Goal: Transaction & Acquisition: Purchase product/service

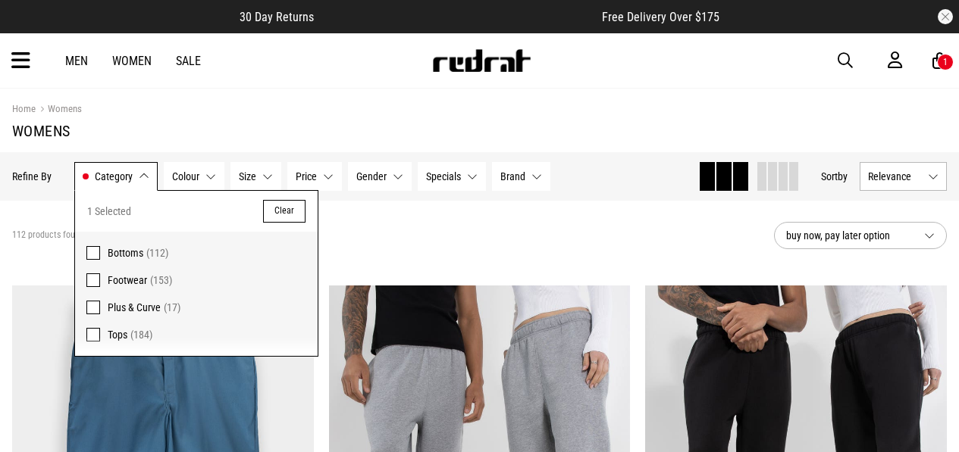
click at [414, 212] on section "112 products found Active Filters Bottoms Clear buy now, pay later option" at bounding box center [479, 236] width 959 height 70
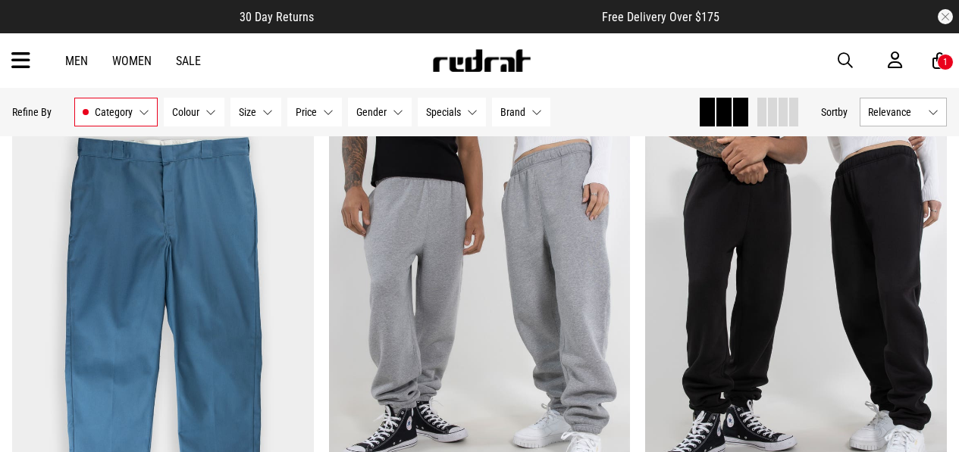
scroll to position [187, 0]
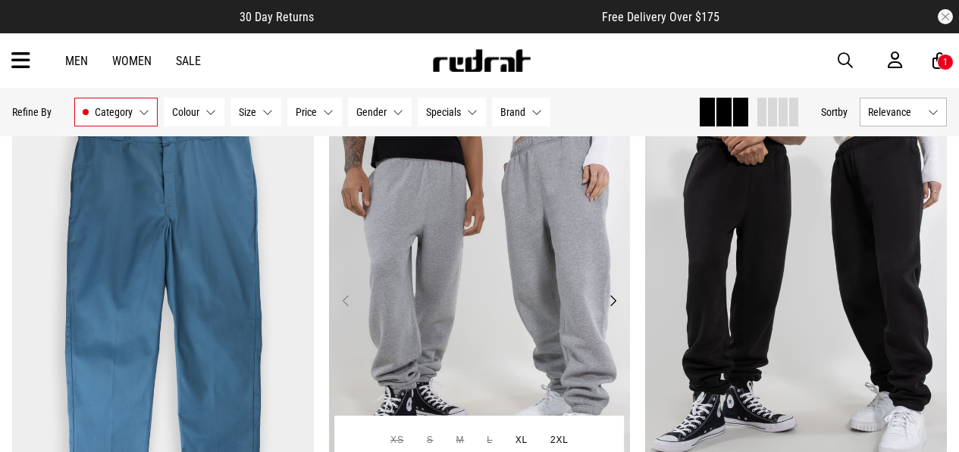
click at [570, 177] on img at bounding box center [480, 310] width 302 height 422
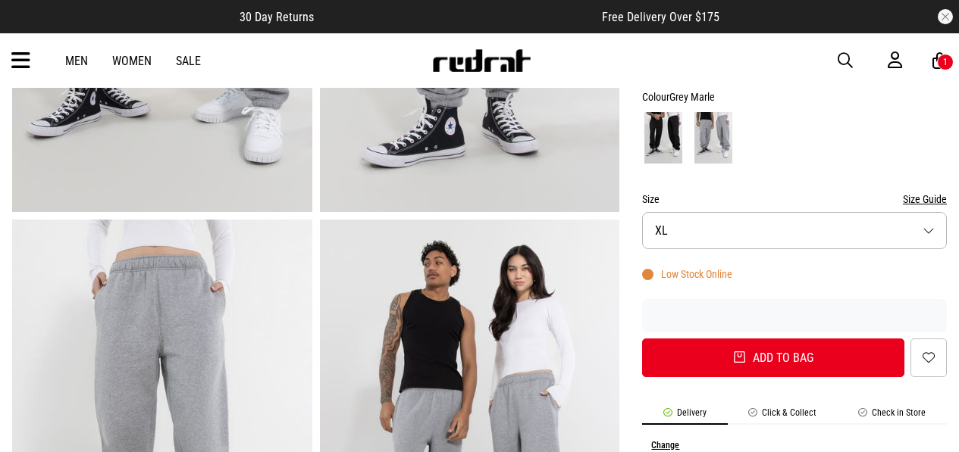
scroll to position [399, 0]
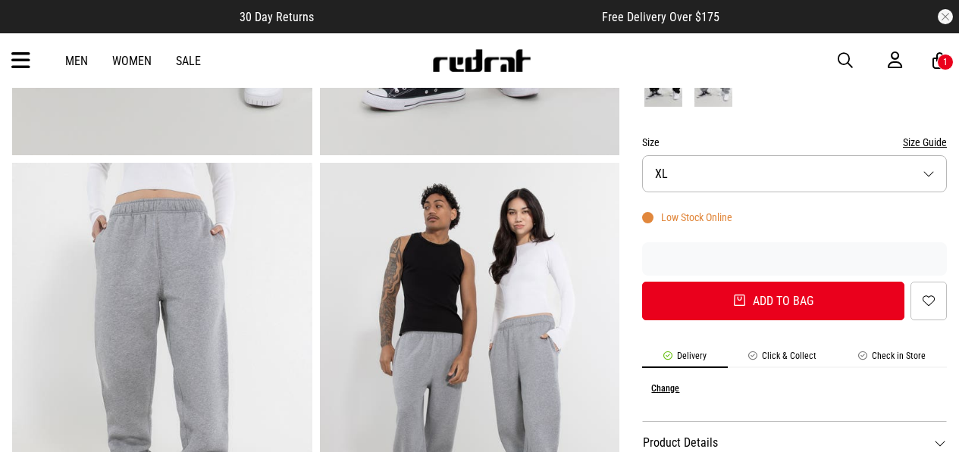
click at [891, 171] on button "Size XL" at bounding box center [794, 173] width 305 height 37
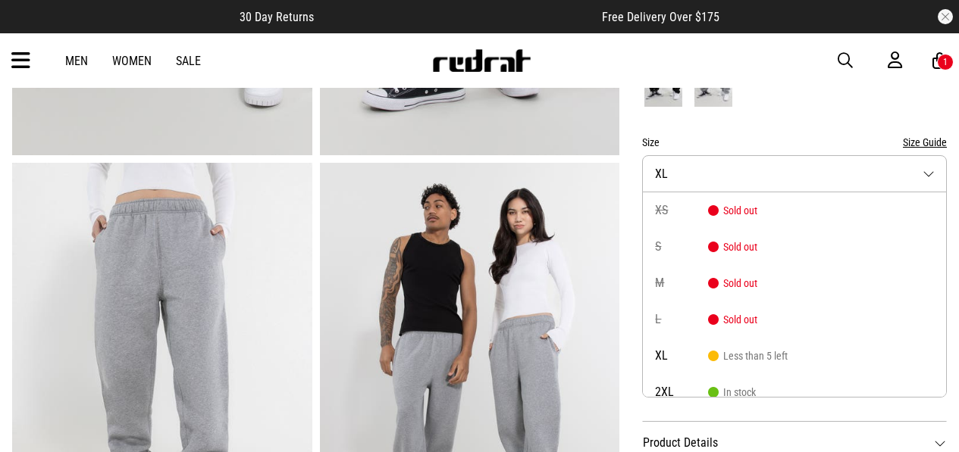
click at [891, 171] on button "Size XL" at bounding box center [794, 173] width 305 height 37
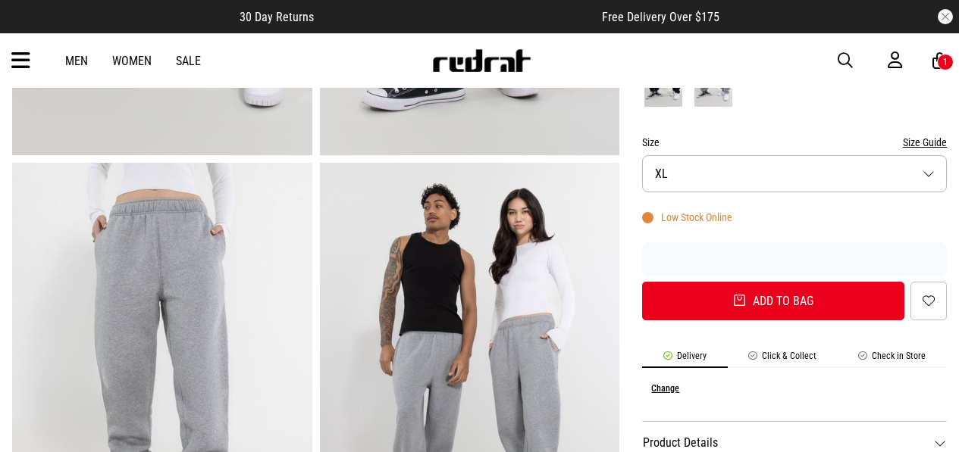
click at [28, 60] on icon at bounding box center [20, 61] width 19 height 25
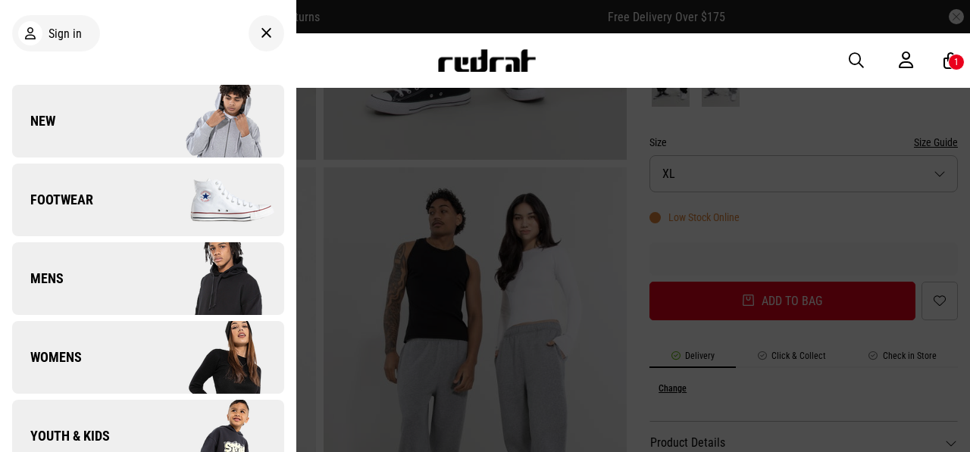
click at [183, 343] on img at bounding box center [216, 358] width 136 height 76
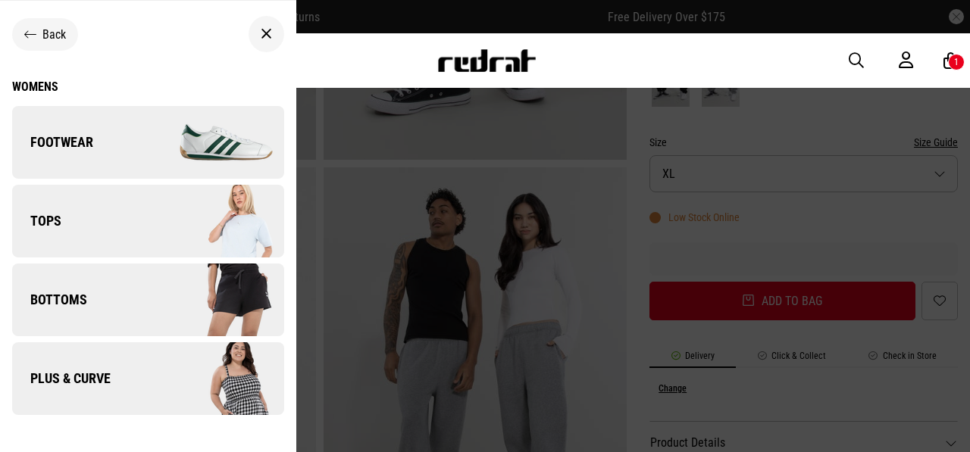
click at [196, 133] on img at bounding box center [216, 143] width 136 height 76
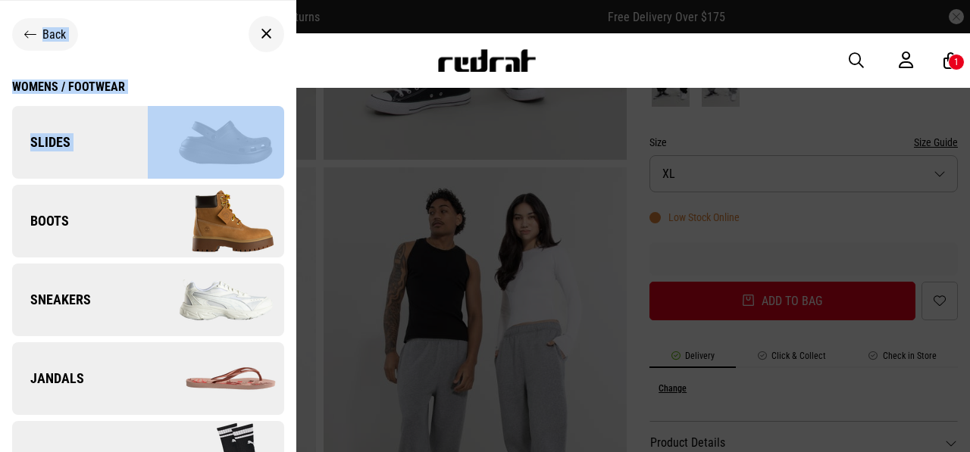
drag, startPoint x: 284, startPoint y: 166, endPoint x: 298, endPoint y: 225, distance: 60.7
click at [298, 88] on div "Men Women Sale Sign in New Back Footwear Back Footwear Mens Back Footwear / Men…" at bounding box center [485, 60] width 970 height 55
click at [298, 225] on div at bounding box center [485, 226] width 970 height 452
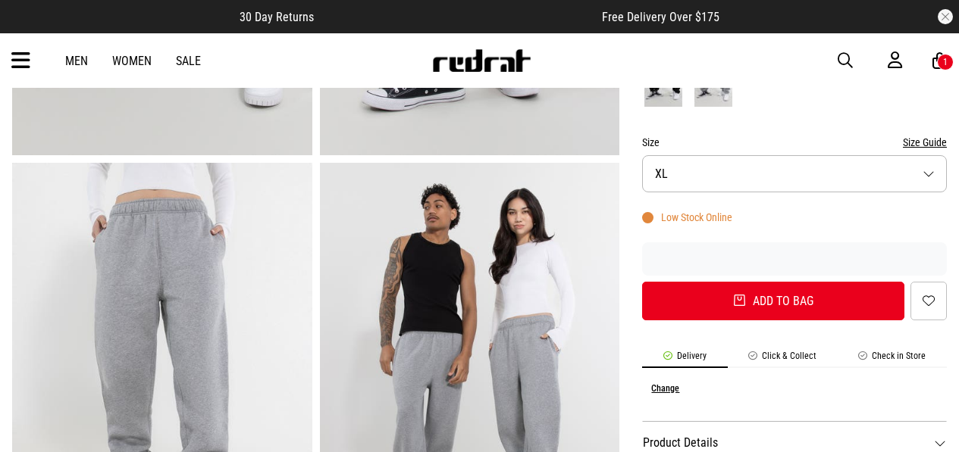
click at [291, 230] on img at bounding box center [162, 370] width 300 height 414
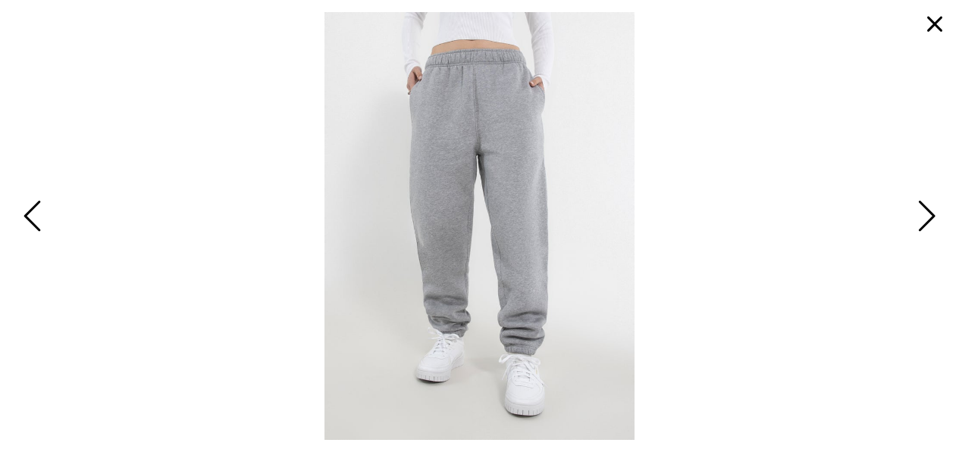
click at [38, 218] on span "Previous" at bounding box center [34, 218] width 23 height 44
